Goal: Task Accomplishment & Management: Use online tool/utility

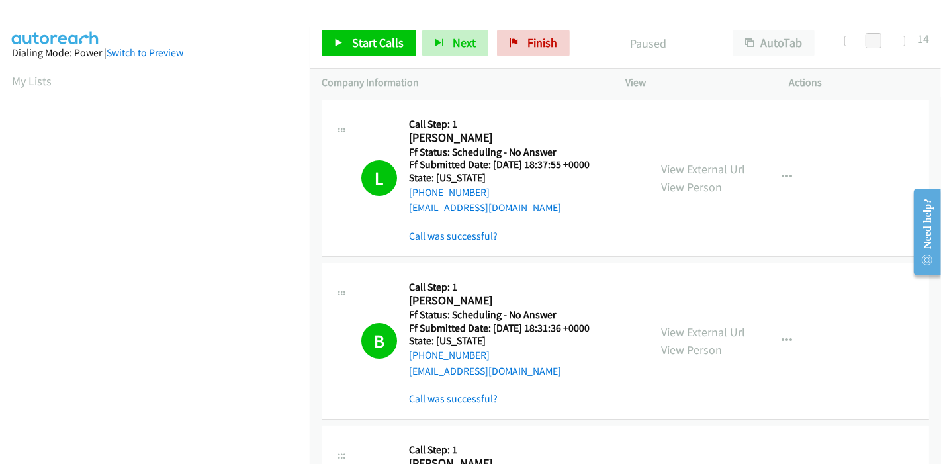
scroll to position [279, 0]
click at [515, 38] on link "Finish" at bounding box center [533, 43] width 73 height 26
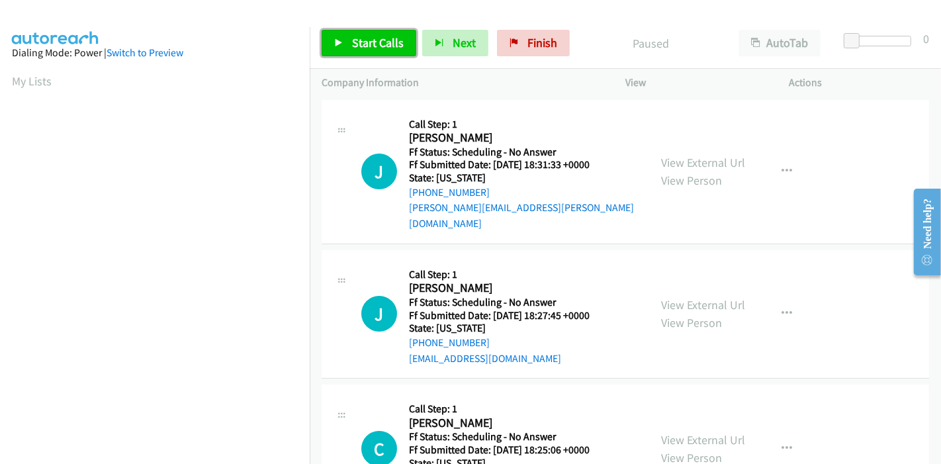
click at [354, 47] on span "Start Calls" at bounding box center [378, 42] width 52 height 15
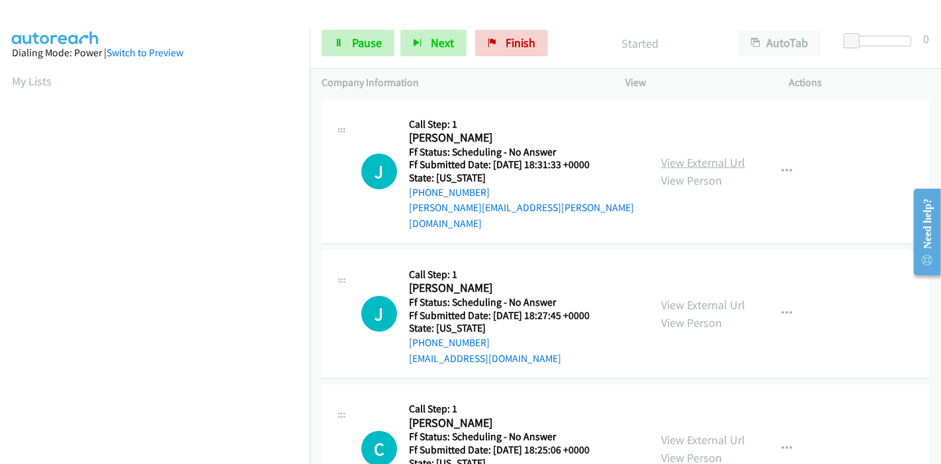
click at [710, 155] on link "View External Url" at bounding box center [703, 162] width 84 height 15
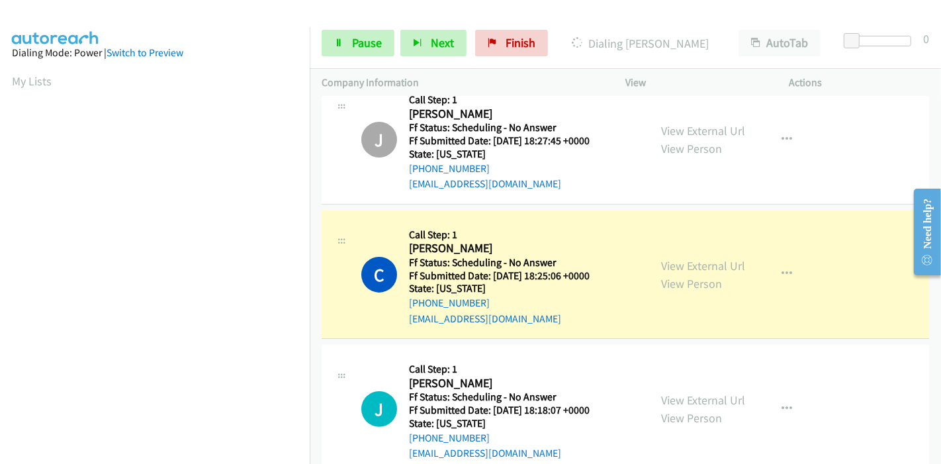
scroll to position [220, 0]
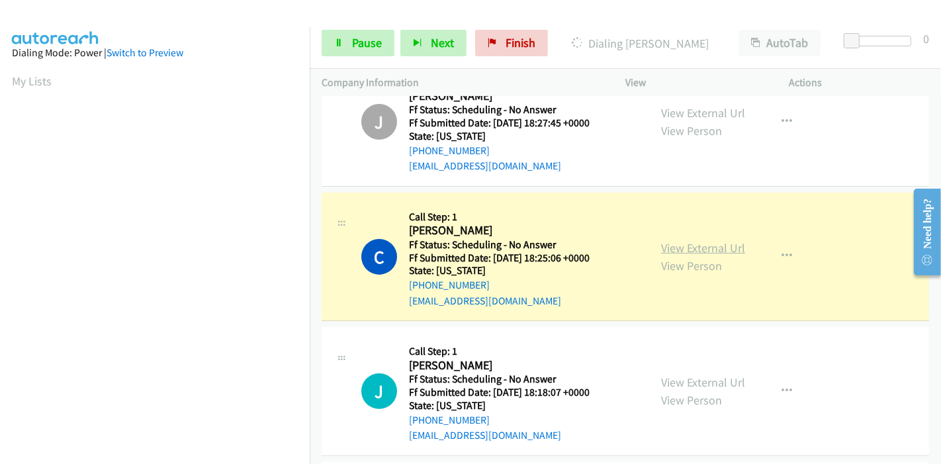
click at [735, 240] on link "View External Url" at bounding box center [703, 247] width 84 height 15
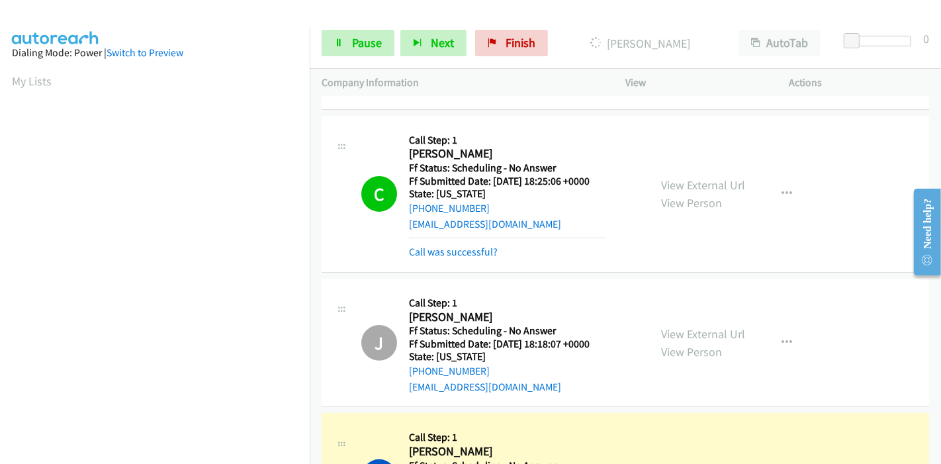
scroll to position [441, 0]
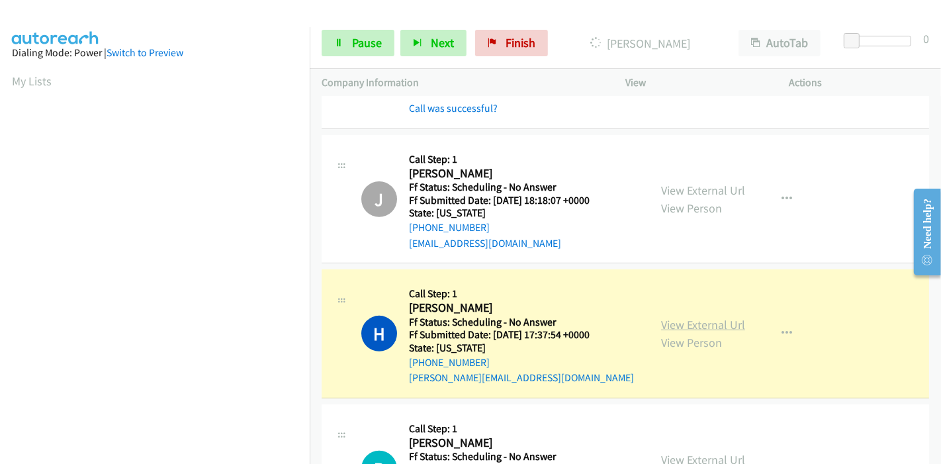
click at [716, 317] on link "View External Url" at bounding box center [703, 324] width 84 height 15
drag, startPoint x: 370, startPoint y: 38, endPoint x: 382, endPoint y: 36, distance: 12.6
click at [370, 38] on span "Pause" at bounding box center [367, 42] width 30 height 15
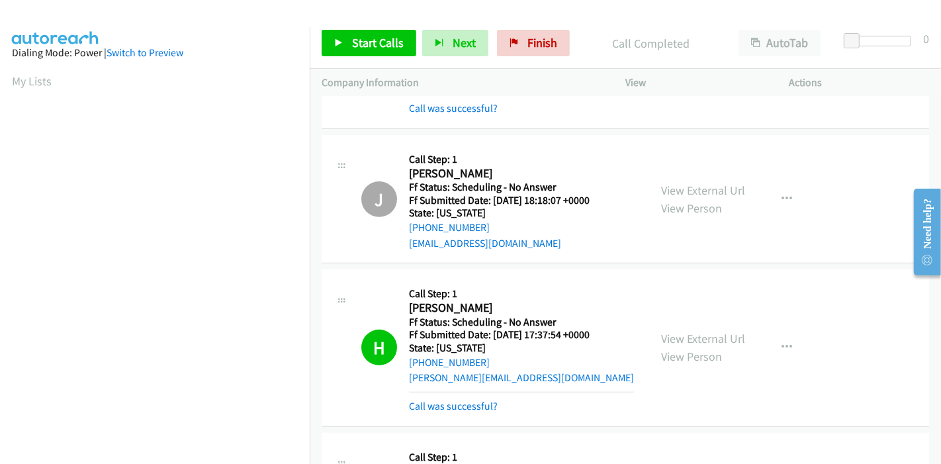
scroll to position [279, 0]
